Goal: Transaction & Acquisition: Purchase product/service

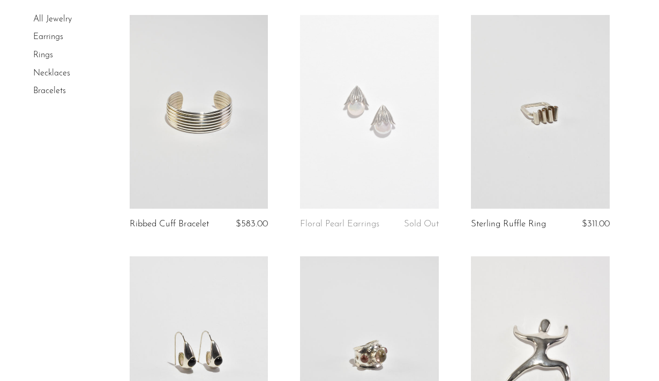
scroll to position [587, 0]
click at [542, 147] on link at bounding box center [540, 111] width 139 height 194
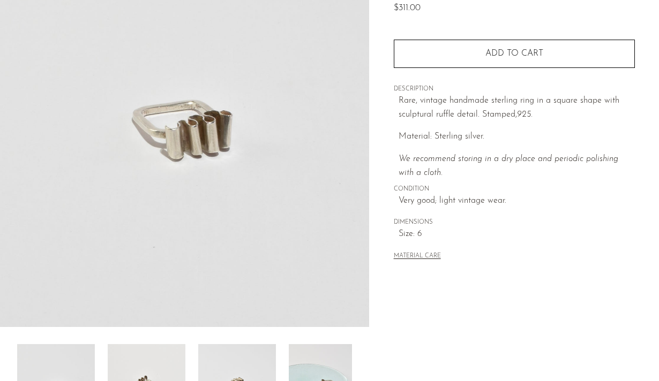
scroll to position [316, 0]
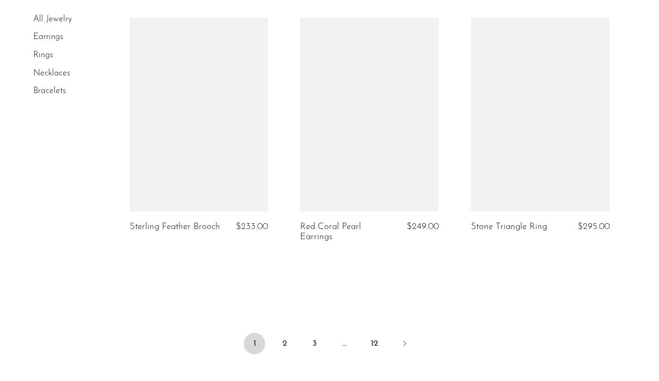
scroll to position [2851, 0]
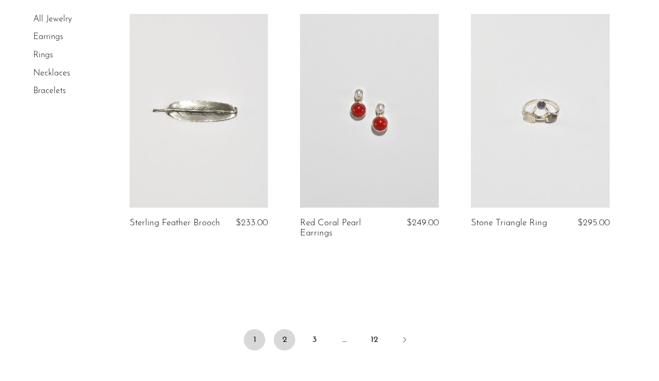
click at [284, 338] on link "2" at bounding box center [284, 339] width 21 height 21
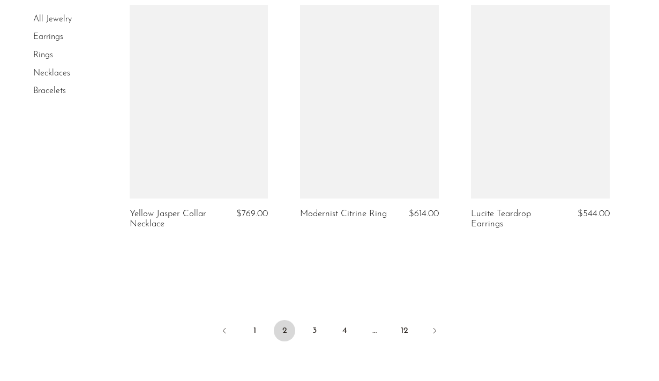
scroll to position [2985, 0]
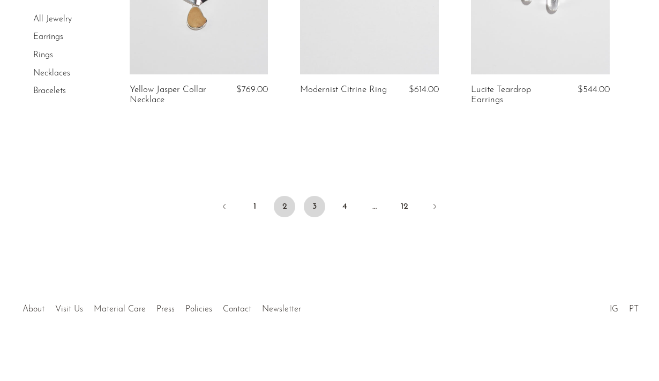
click at [305, 213] on link "3" at bounding box center [314, 206] width 21 height 21
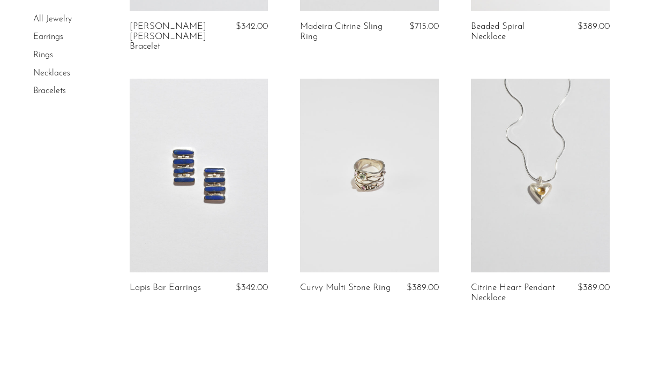
scroll to position [2979, 0]
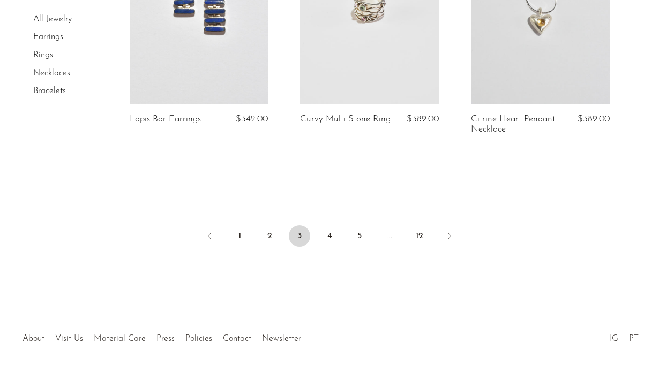
click at [43, 35] on link "Earrings" at bounding box center [48, 37] width 30 height 9
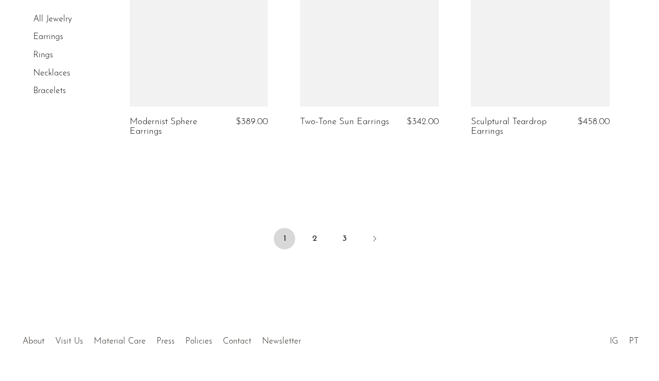
scroll to position [2975, 0]
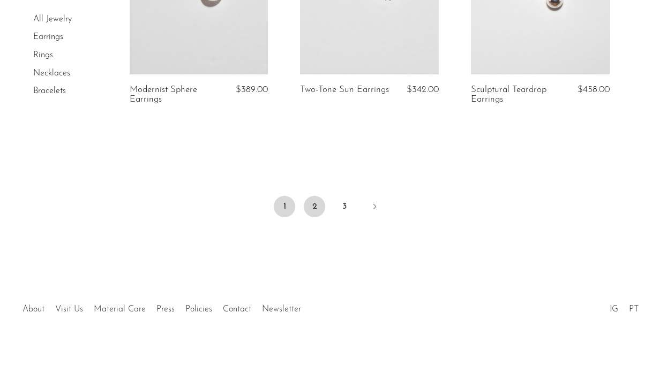
click at [313, 208] on link "2" at bounding box center [314, 206] width 21 height 21
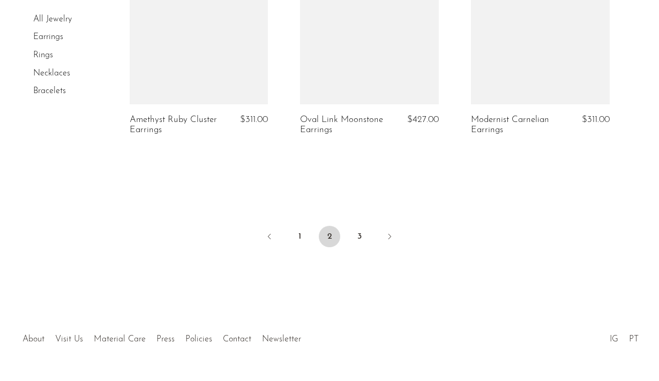
scroll to position [2959, 0]
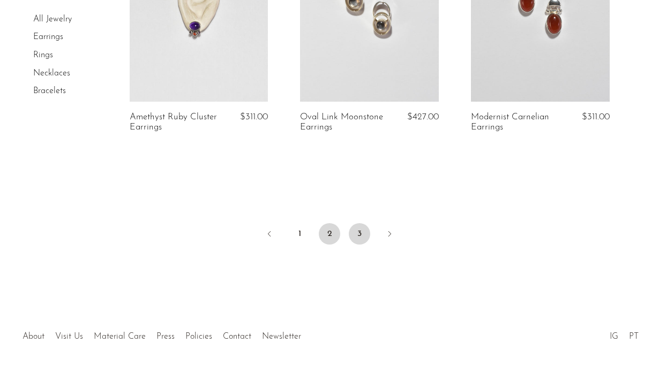
click at [364, 229] on link "3" at bounding box center [359, 233] width 21 height 21
